Goal: Task Accomplishment & Management: Manage account settings

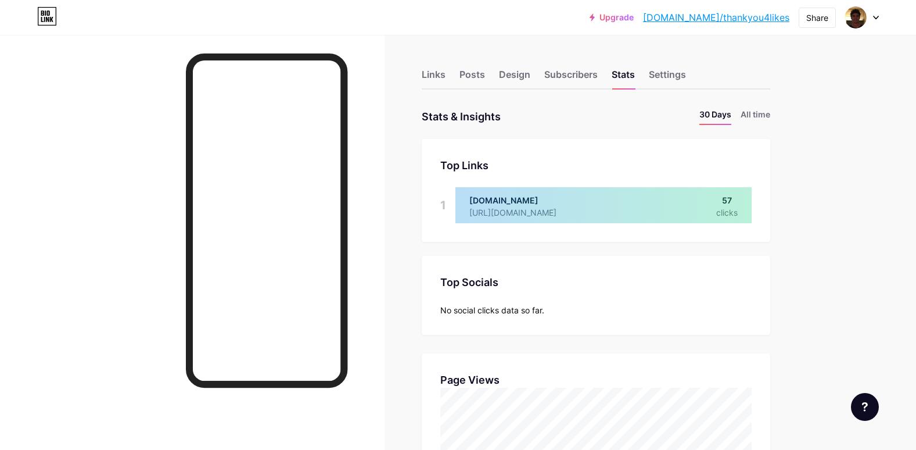
scroll to position [450, 916]
